Goal: Find specific page/section

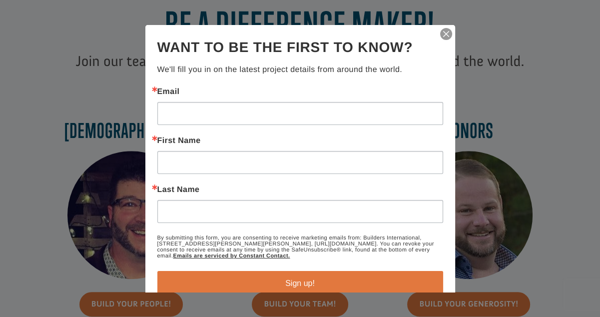
scroll to position [350, 0]
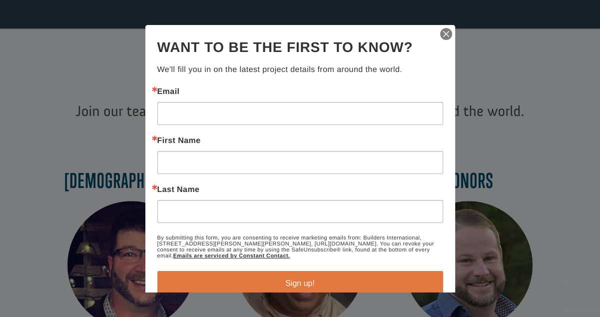
click at [439, 34] on img "button" at bounding box center [446, 34] width 14 height 14
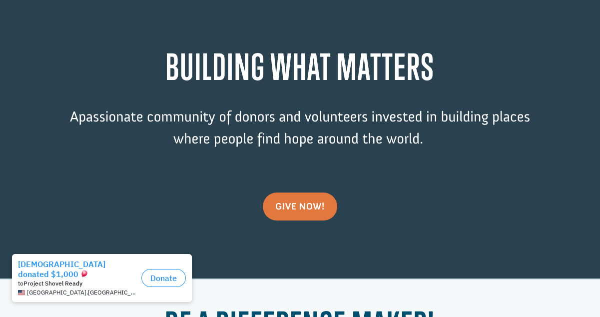
scroll to position [0, 0]
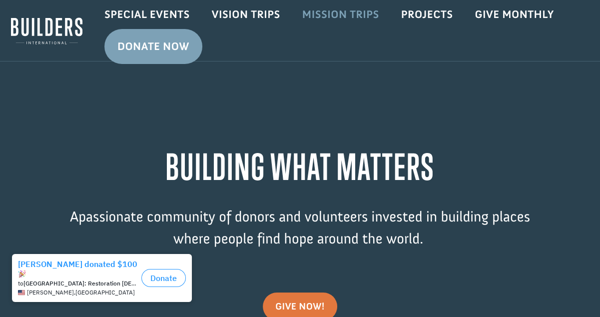
click at [336, 15] on link "Mission Trips" at bounding box center [340, 14] width 99 height 29
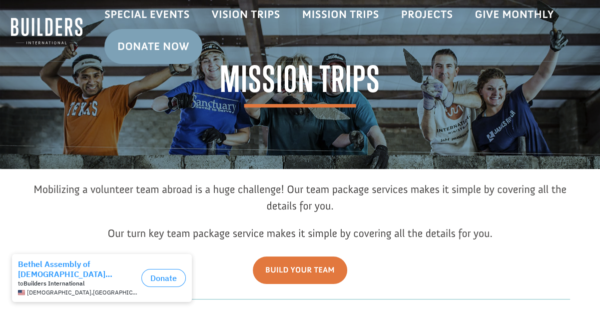
scroll to position [100, 0]
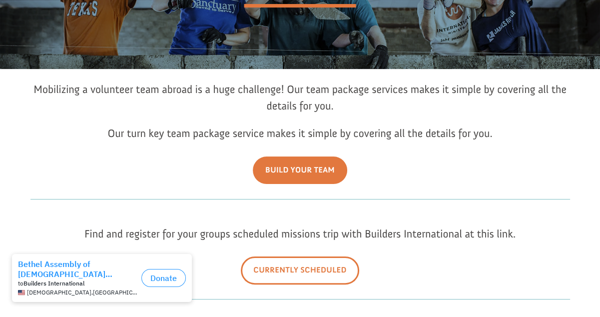
click at [292, 269] on link "Currently Scheduled" at bounding box center [300, 269] width 118 height 27
